Goal: Navigation & Orientation: Understand site structure

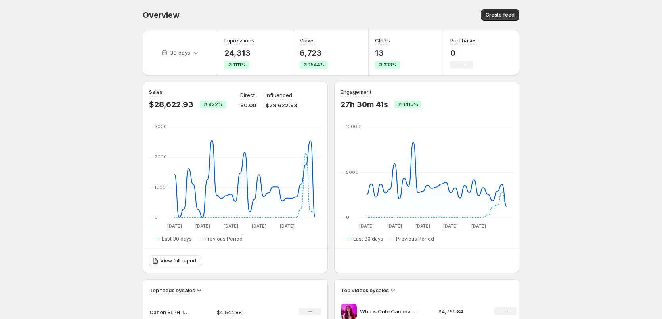
click at [51, 300] on body "Home Feeds Videos Subscription Settings Overview. This page is ready Overview C…" at bounding box center [331, 159] width 662 height 319
